Goal: Information Seeking & Learning: Check status

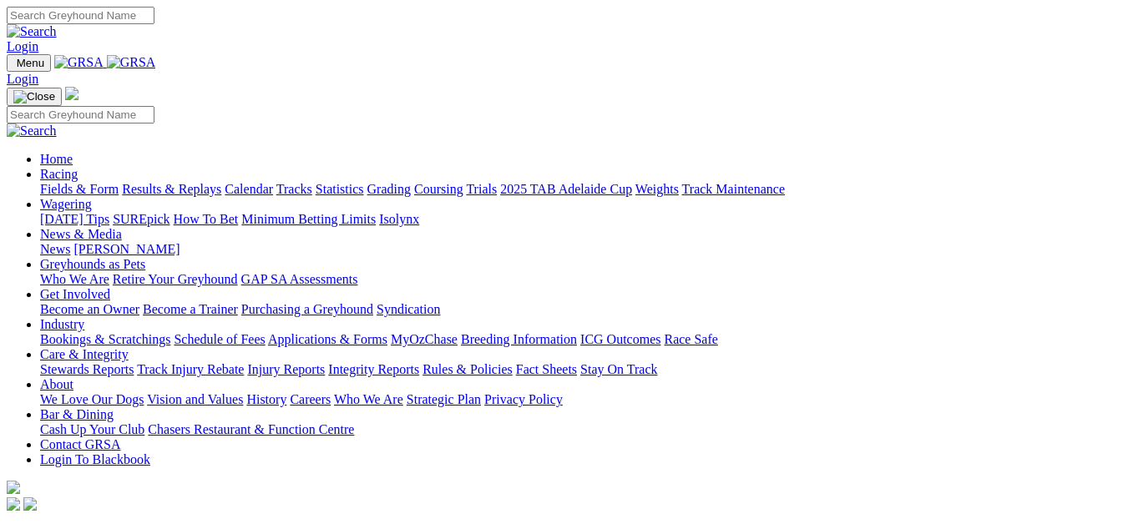
click at [46, 182] on link "Fields & Form" at bounding box center [79, 189] width 78 height 14
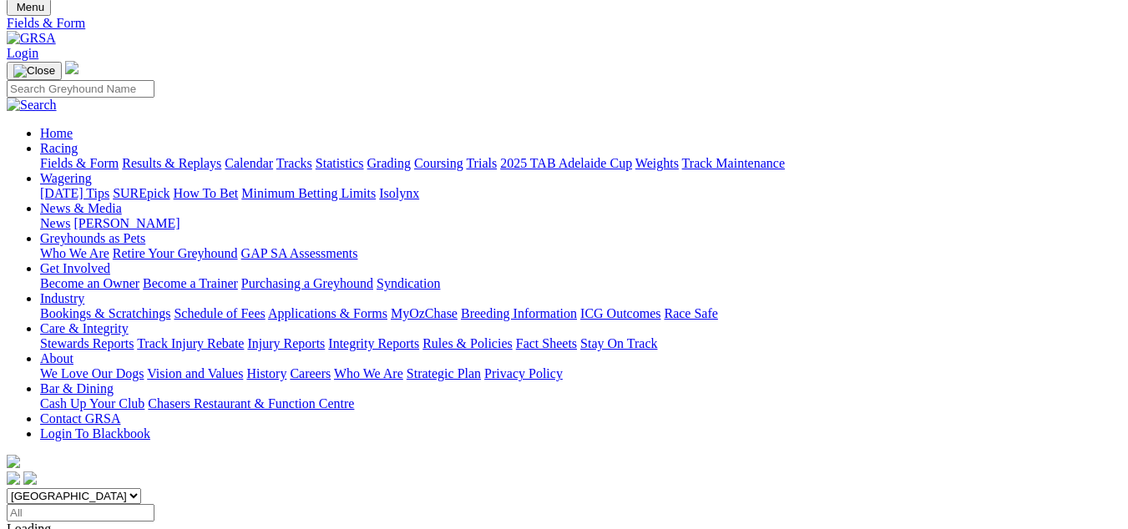
scroll to position [84, 0]
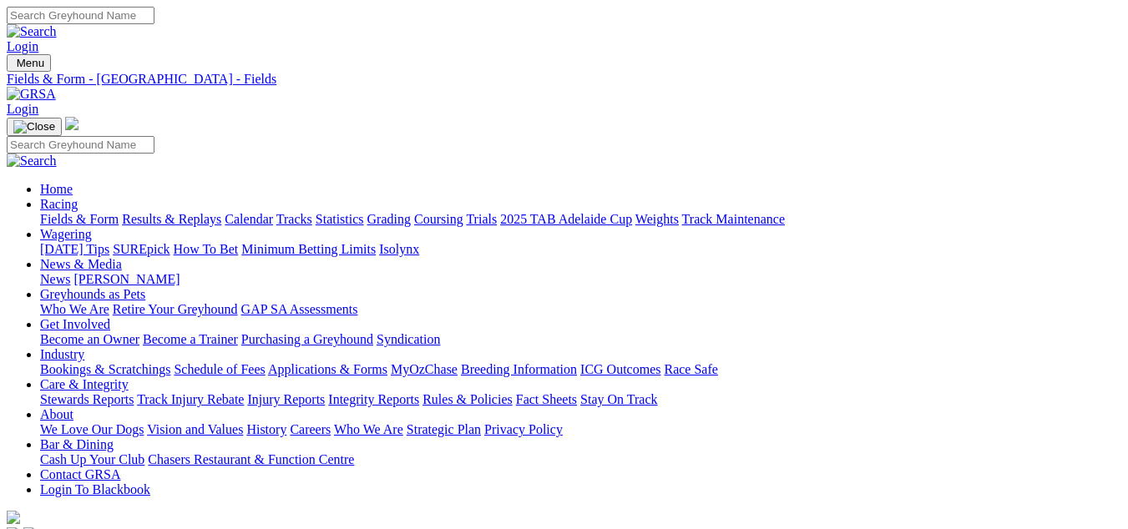
click at [182, 212] on link "Results & Replays" at bounding box center [171, 219] width 99 height 14
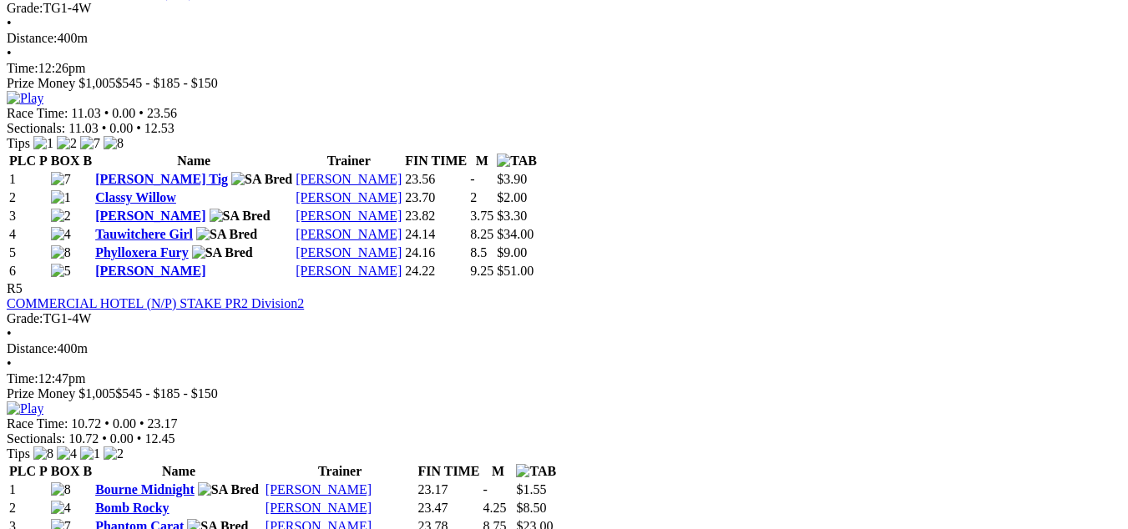
scroll to position [1837, 0]
